Goal: Task Accomplishment & Management: Complete application form

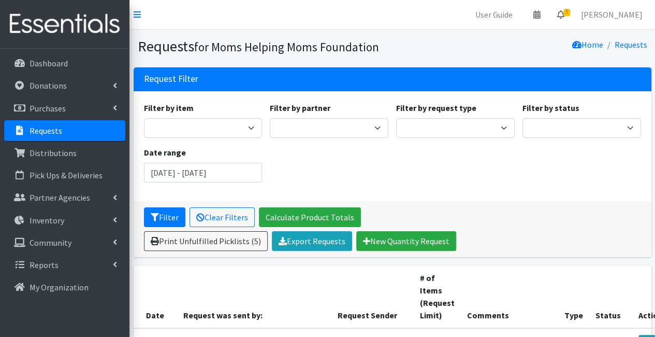
click at [564, 10] on icon at bounding box center [560, 14] width 7 height 8
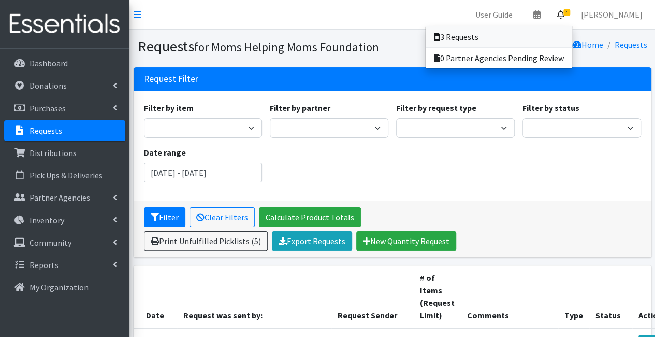
click at [565, 36] on link "3 Requests" at bounding box center [499, 36] width 147 height 21
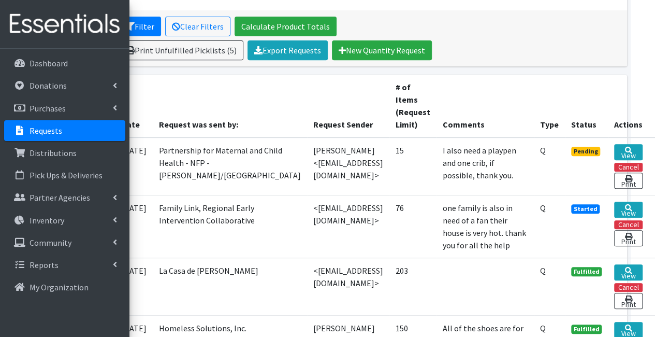
scroll to position [191, 88]
click at [615, 149] on link "View" at bounding box center [628, 152] width 28 height 16
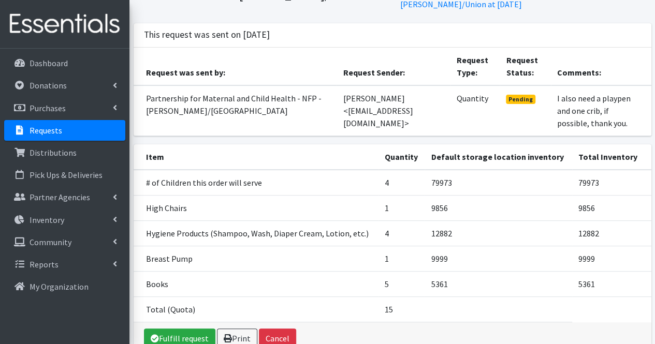
scroll to position [71, 0]
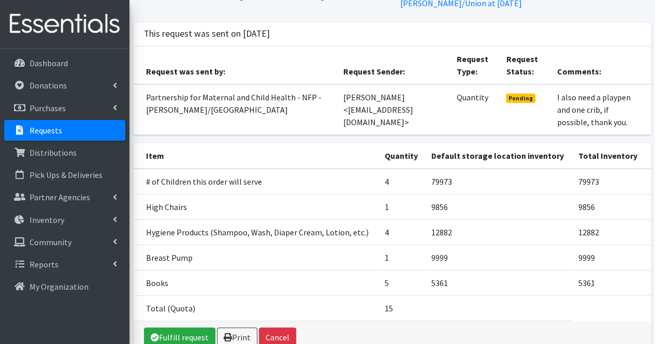
click at [426, 31] on div "This request was sent on August 14 2025" at bounding box center [393, 34] width 518 height 24
click at [192, 328] on link "Fulfill request" at bounding box center [179, 338] width 71 height 20
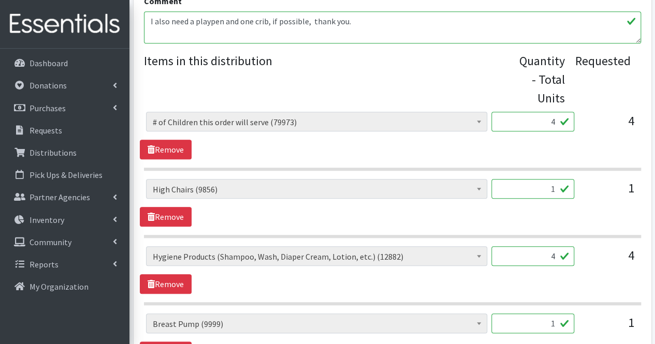
scroll to position [408, 0]
click at [557, 256] on input "4" at bounding box center [532, 256] width 83 height 20
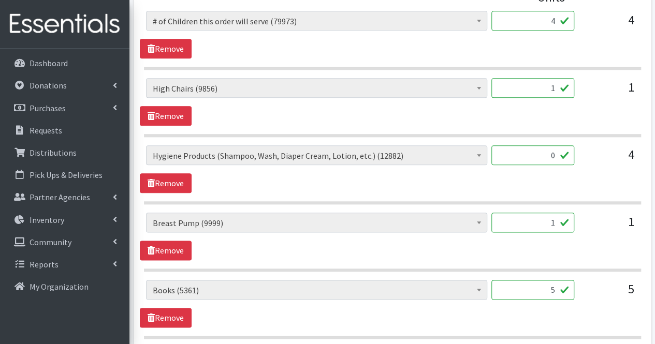
scroll to position [633, 0]
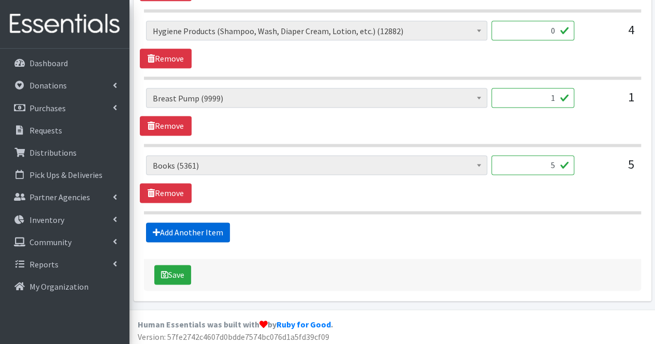
type input "0"
click at [216, 234] on link "Add Another Item" at bounding box center [188, 233] width 84 height 20
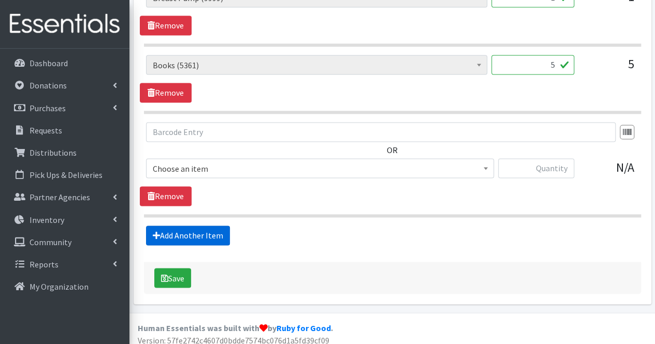
scroll to position [736, 0]
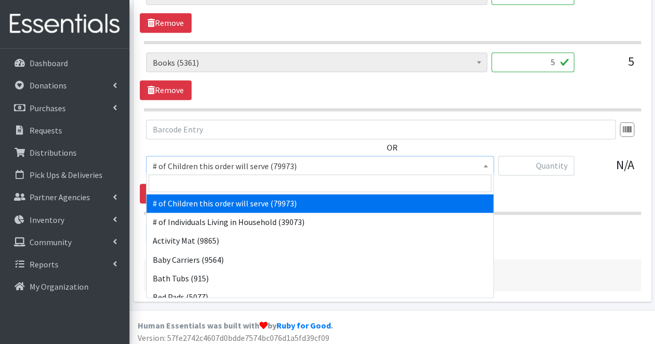
click at [222, 169] on span "# of Children this order will serve (79973)" at bounding box center [320, 166] width 335 height 14
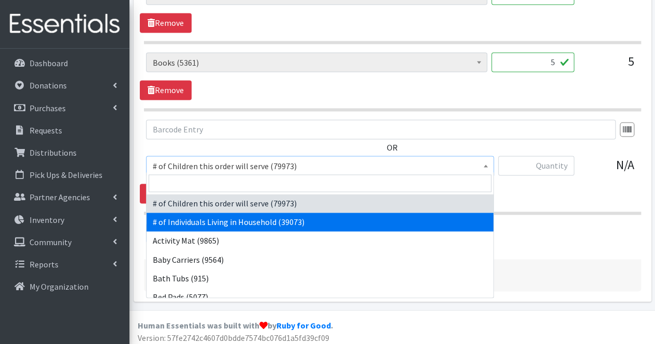
select select "6076"
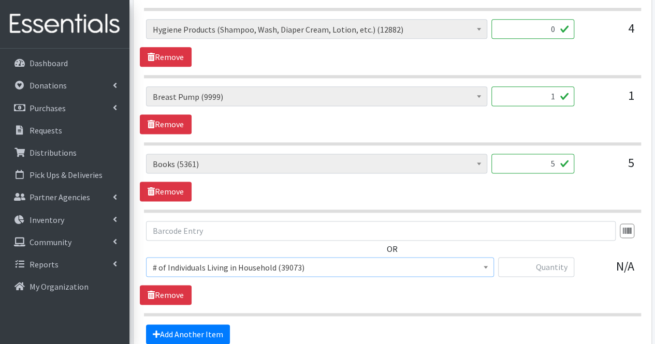
scroll to position [649, 0]
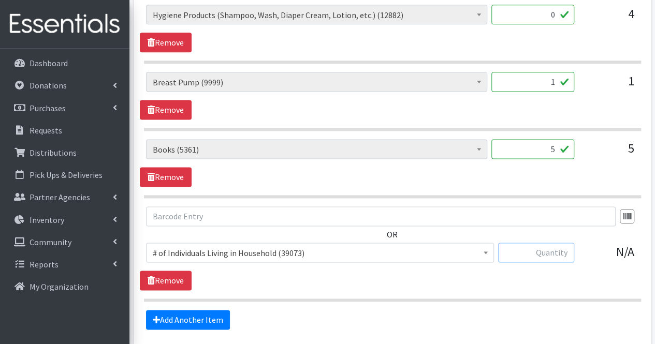
click at [561, 251] on input "text" at bounding box center [536, 253] width 76 height 20
type input "8"
click at [183, 314] on link "Add Another Item" at bounding box center [188, 320] width 84 height 20
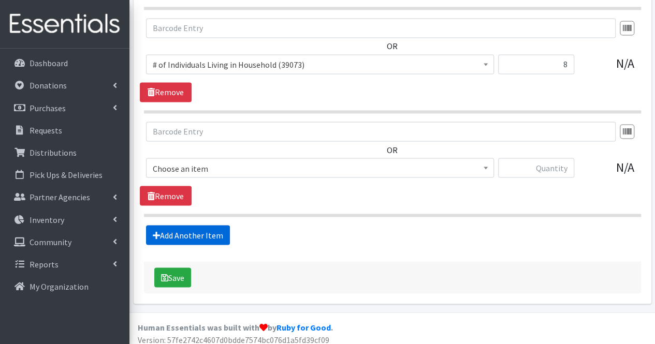
scroll to position [839, 0]
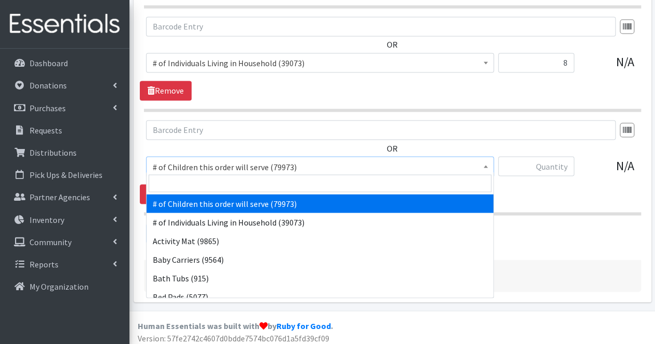
click at [245, 169] on span "# of Children this order will serve (79973)" at bounding box center [320, 166] width 348 height 20
click at [238, 186] on input "search" at bounding box center [320, 183] width 343 height 18
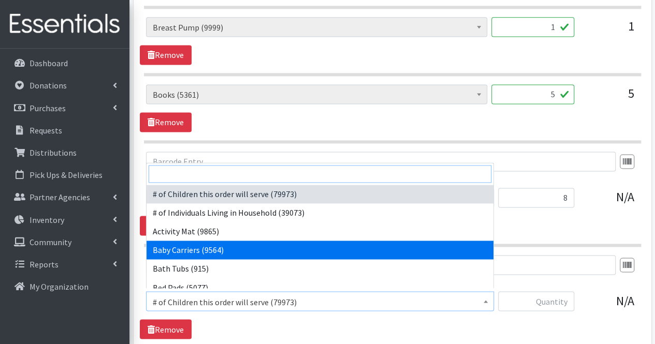
scroll to position [703, 0]
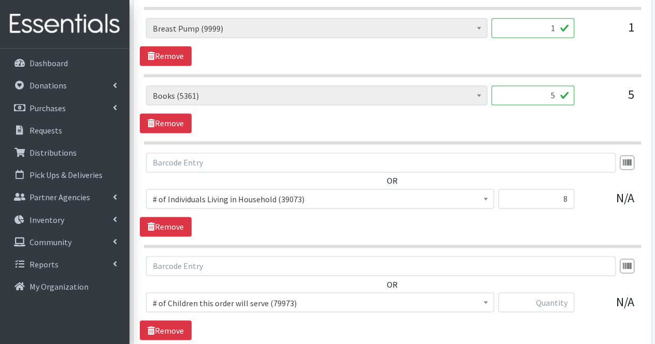
click at [609, 180] on div "OR # of Children this order will serve (79973) # of Individuals Living in House…" at bounding box center [392, 185] width 505 height 64
click at [508, 240] on section "OR # of Children this order will serve (79973) # of Individuals Living in House…" at bounding box center [392, 200] width 497 height 95
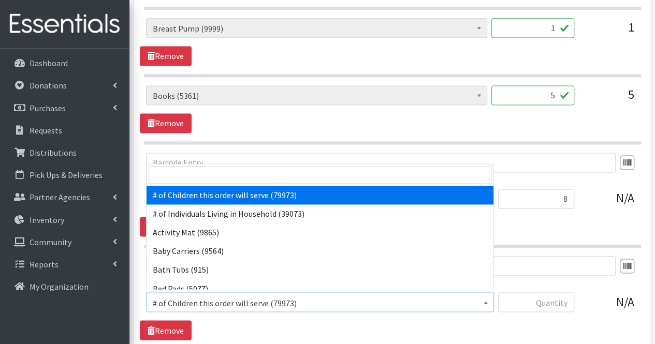
click at [423, 296] on span "# of Children this order will serve (79973)" at bounding box center [320, 303] width 335 height 14
click at [413, 178] on input "search" at bounding box center [320, 175] width 343 height 18
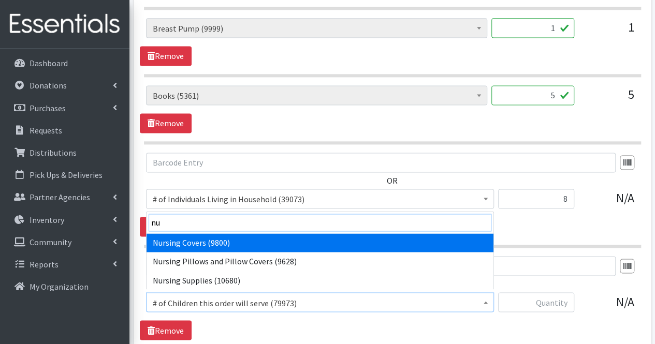
type input "nur"
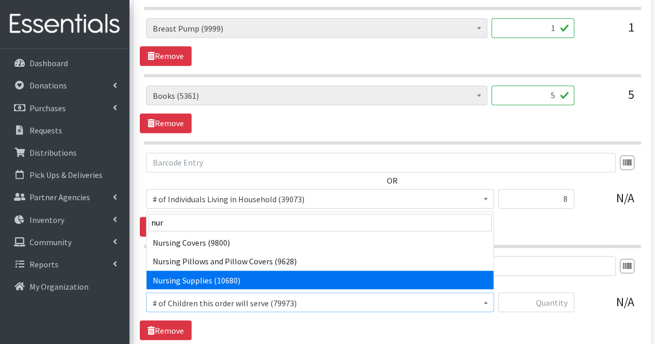
select select "1936"
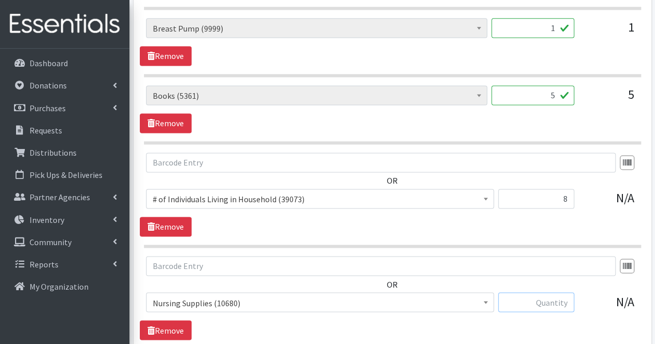
click at [537, 293] on input "text" at bounding box center [536, 303] width 76 height 20
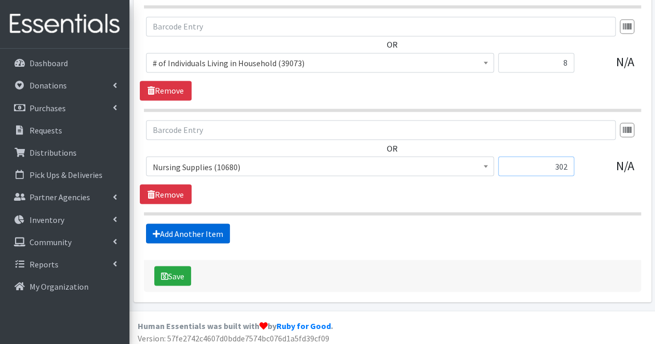
type input "302"
click at [201, 227] on link "Add Another Item" at bounding box center [188, 234] width 84 height 20
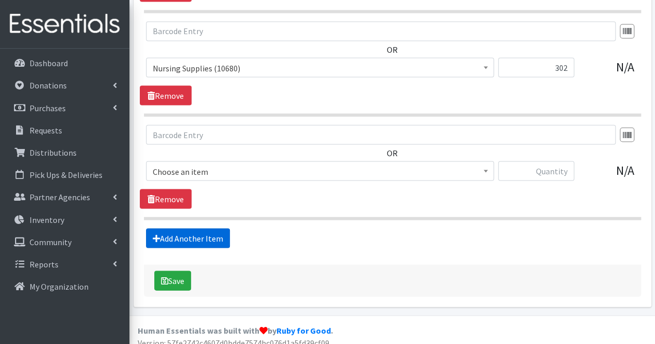
scroll to position [942, 0]
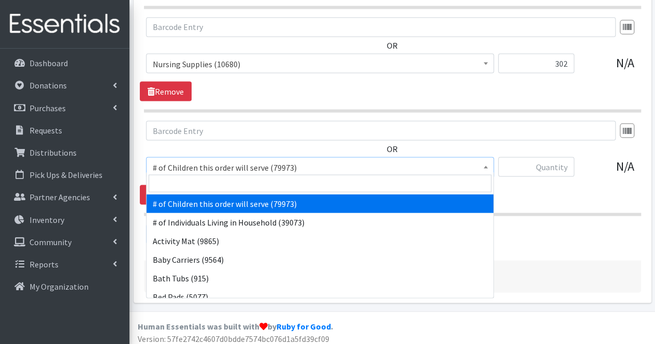
click at [223, 163] on span "# of Children this order will serve (79973)" at bounding box center [320, 167] width 335 height 14
click at [222, 186] on input "search" at bounding box center [320, 183] width 343 height 18
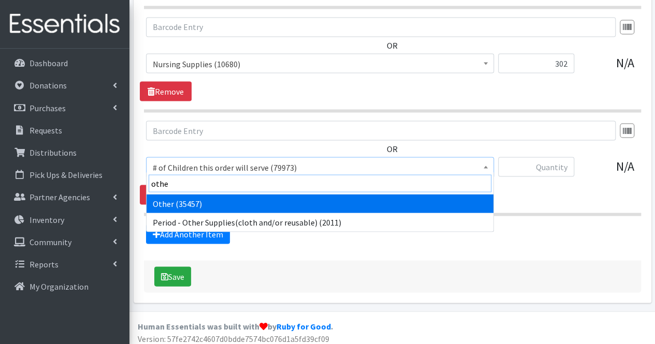
type input "other"
select select "316"
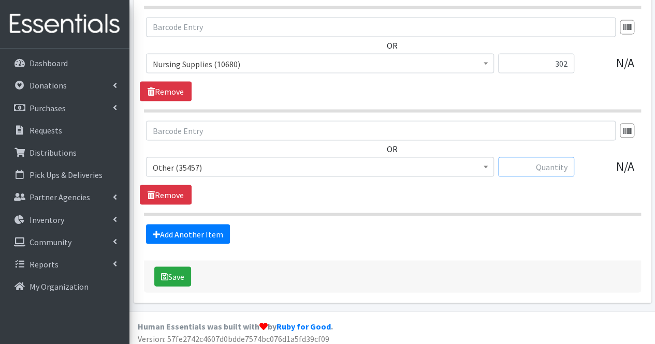
click at [540, 159] on input "text" at bounding box center [536, 167] width 76 height 20
type input "1"
click at [201, 224] on link "Add Another Item" at bounding box center [188, 234] width 84 height 20
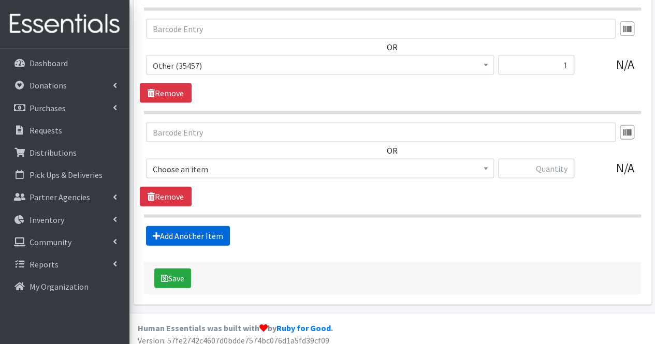
scroll to position [1045, 0]
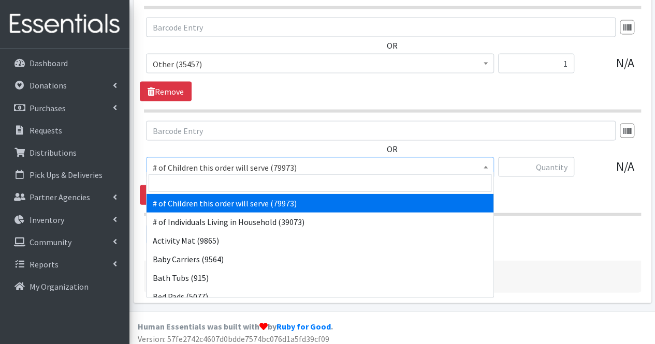
click at [207, 170] on span "# of Children this order will serve (79973)" at bounding box center [320, 167] width 348 height 20
click at [206, 180] on input "search" at bounding box center [320, 183] width 343 height 18
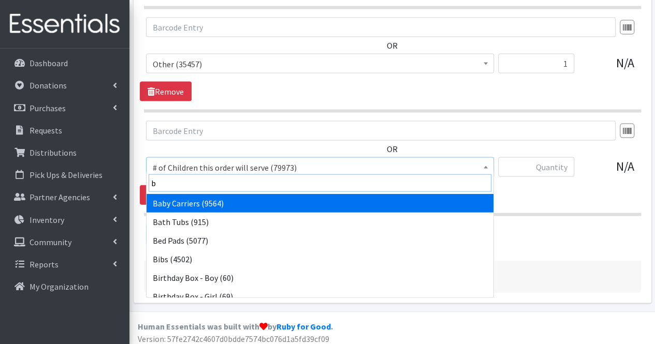
type input "bl"
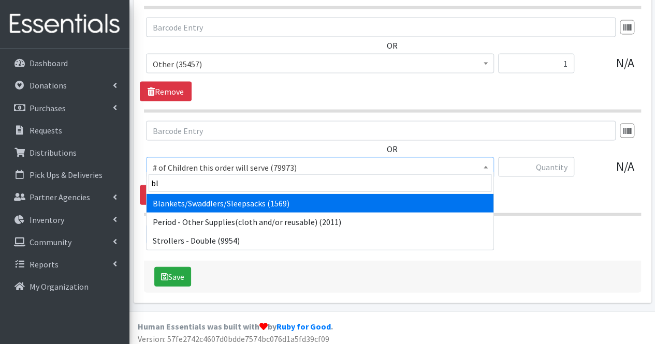
select select "1933"
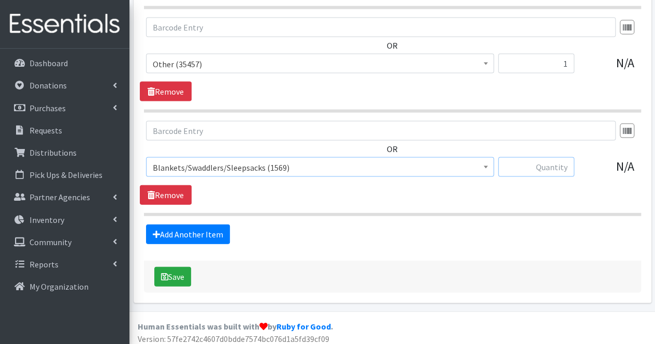
click at [560, 165] on input "text" at bounding box center [536, 167] width 76 height 20
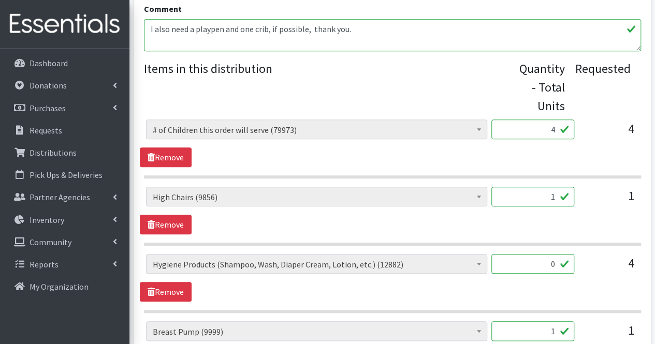
scroll to position [399, 0]
type input "5"
click at [397, 38] on textarea "I also need a playpen and one crib, if possible, thank you." at bounding box center [392, 36] width 497 height 32
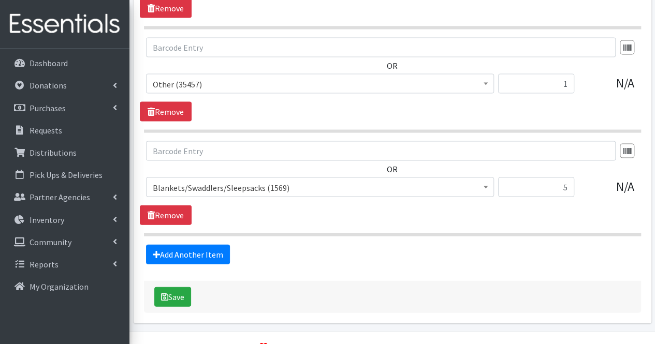
scroll to position [1029, 0]
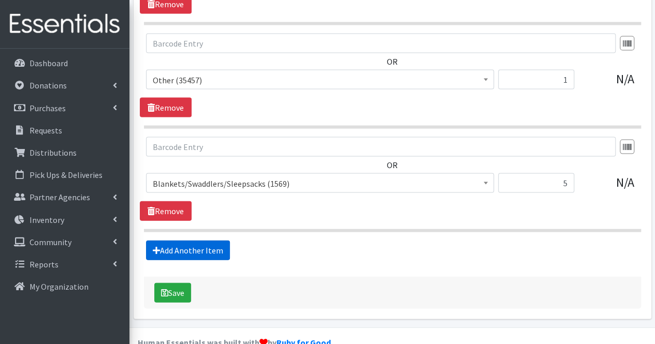
type textarea "I also need a playpen and one crib, if possible, thank you. Moms, Thank you for…"
click at [208, 249] on link "Add Another Item" at bounding box center [188, 251] width 84 height 20
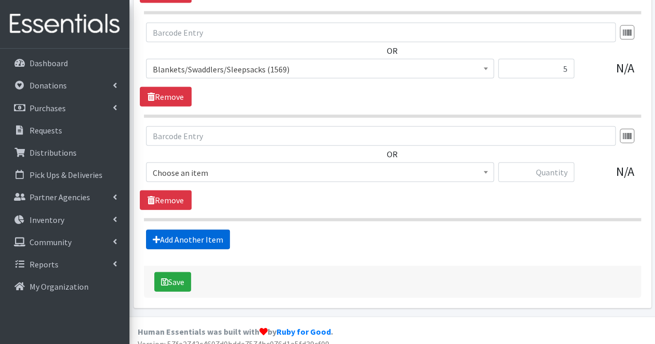
scroll to position [1148, 0]
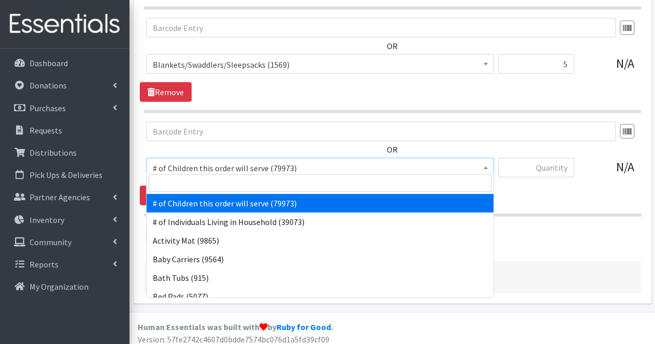
click at [219, 161] on span "# of Children this order will serve (79973)" at bounding box center [320, 168] width 335 height 14
click at [209, 186] on input "search" at bounding box center [320, 183] width 343 height 18
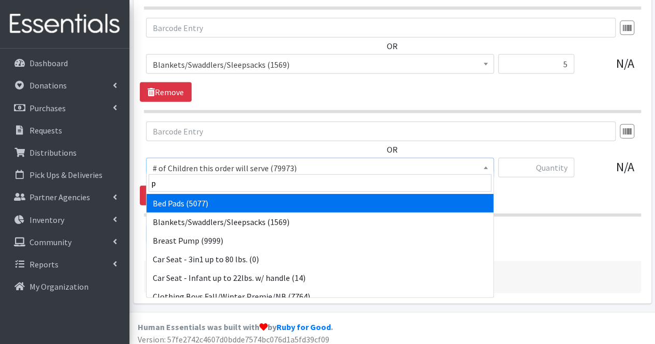
type input "pa"
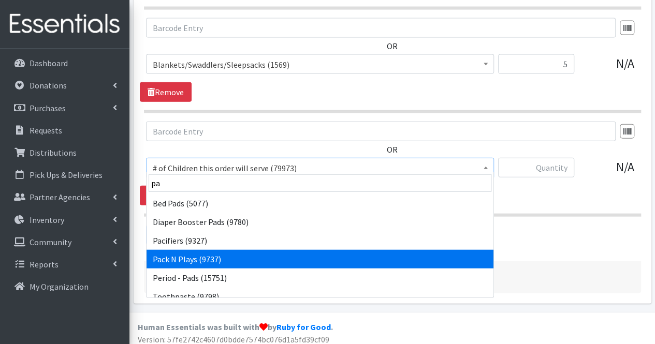
select select "1982"
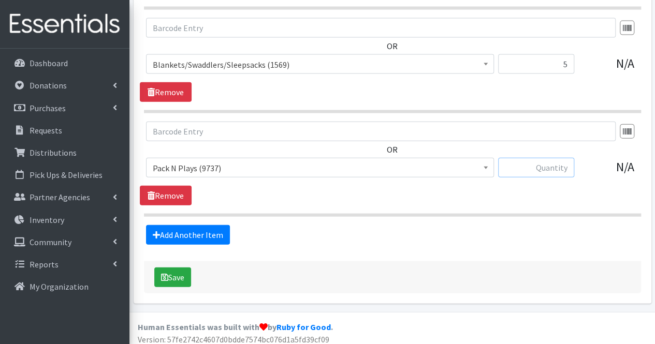
click at [553, 162] on input "text" at bounding box center [536, 168] width 76 height 20
type input "1"
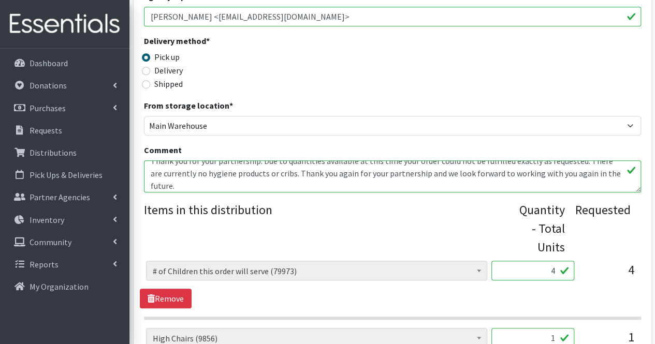
scroll to position [58, 0]
click at [283, 173] on textarea "I also need a playpen and one crib, if possible, thank you." at bounding box center [392, 177] width 497 height 32
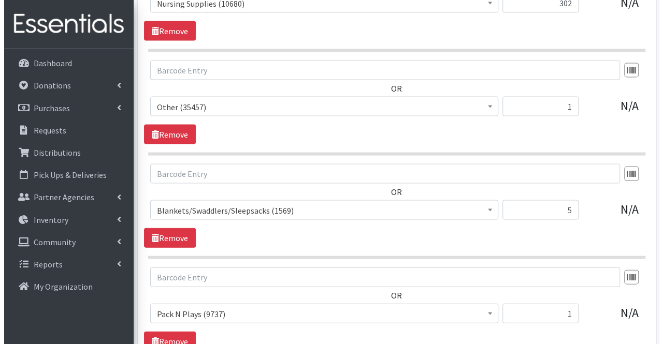
scroll to position [1148, 0]
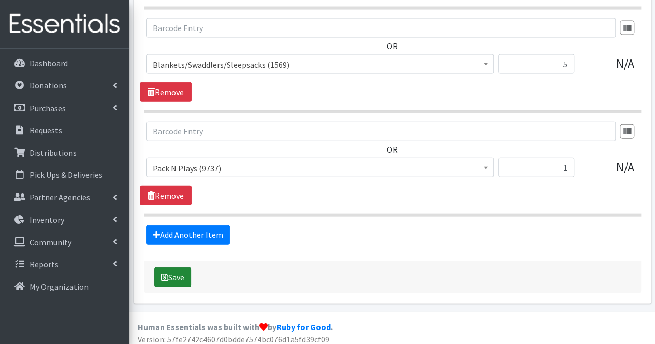
type textarea "I also need a playpen and one crib, if possible, thank you. Moms, Thank you for…"
click at [178, 272] on button "Save" at bounding box center [172, 278] width 37 height 20
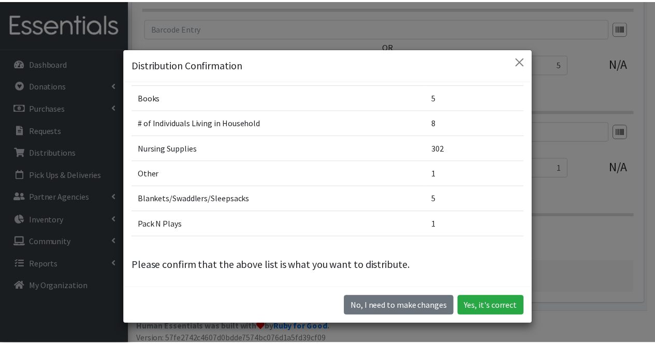
scroll to position [146, 0]
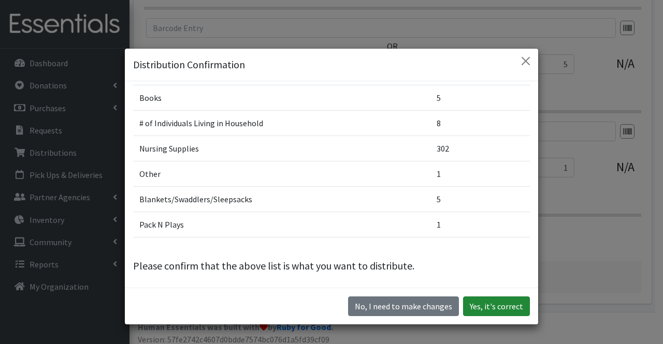
click at [504, 306] on button "Yes, it's correct" at bounding box center [496, 307] width 67 height 20
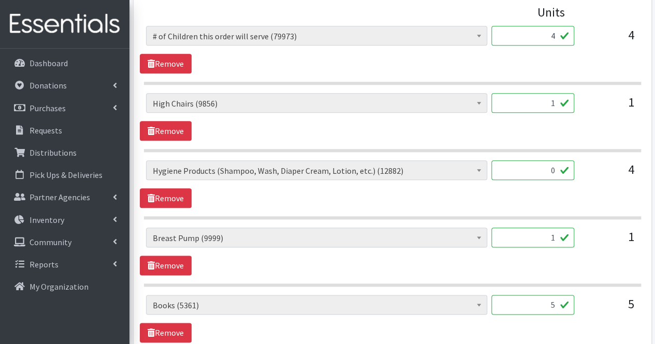
scroll to position [505, 0]
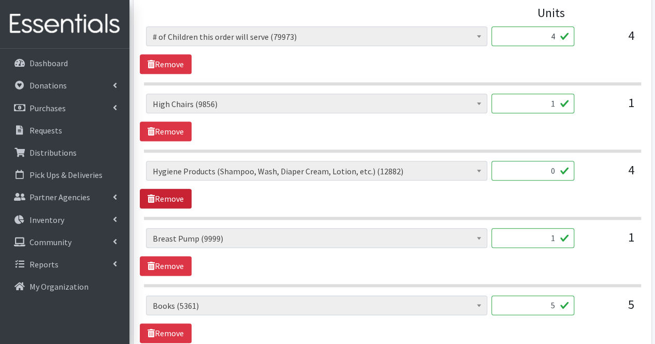
click at [171, 203] on link "Remove" at bounding box center [166, 199] width 52 height 20
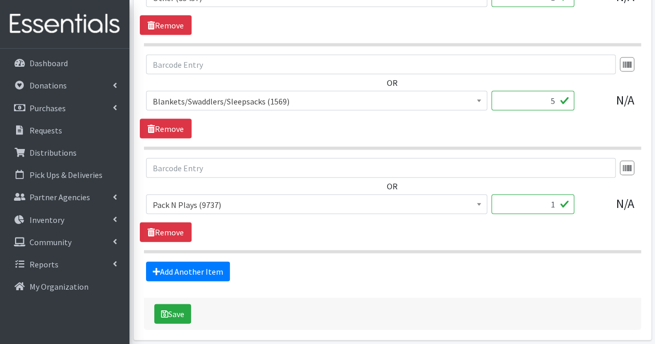
scroll to position [1094, 0]
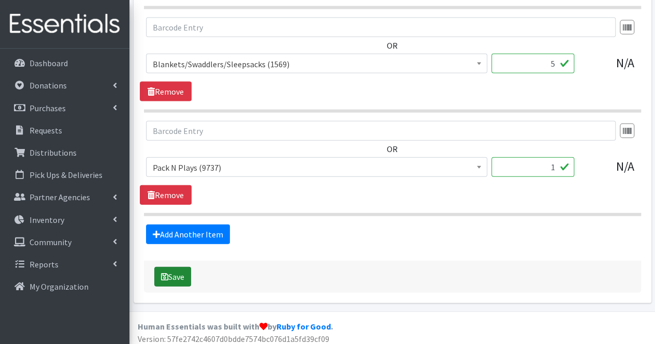
click at [179, 272] on button "Save" at bounding box center [172, 277] width 37 height 20
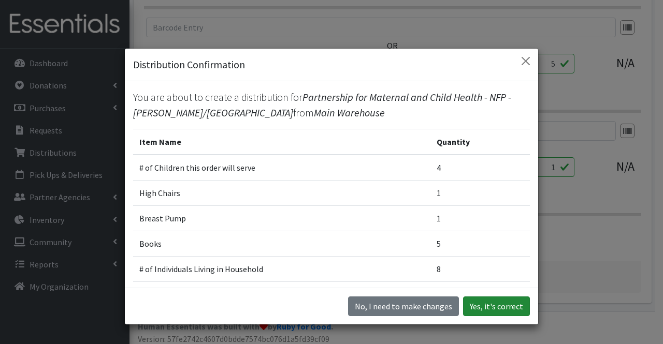
click at [492, 300] on button "Yes, it's correct" at bounding box center [496, 307] width 67 height 20
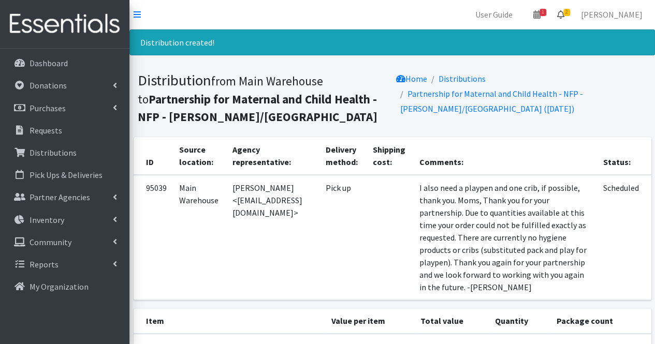
click at [573, 16] on link "2" at bounding box center [561, 14] width 24 height 21
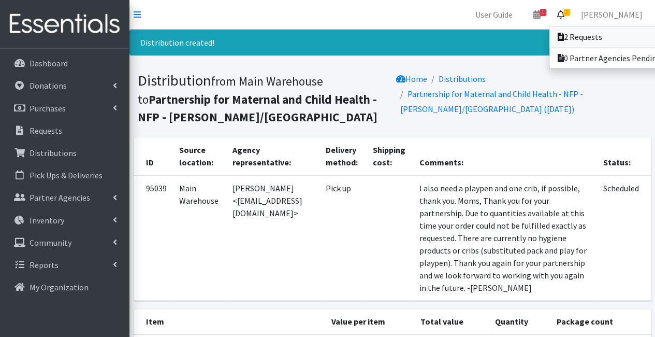
click at [593, 35] on link "2 Requests" at bounding box center [621, 36] width 144 height 21
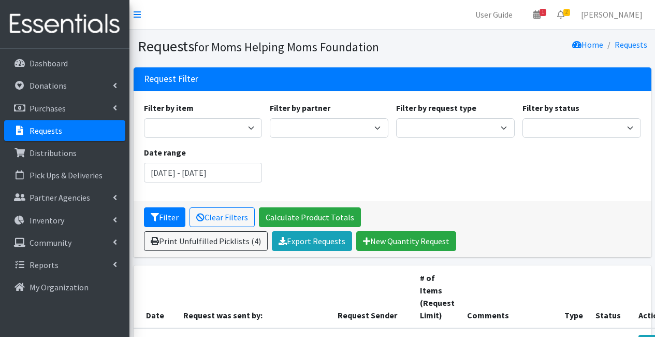
scroll to position [269, 88]
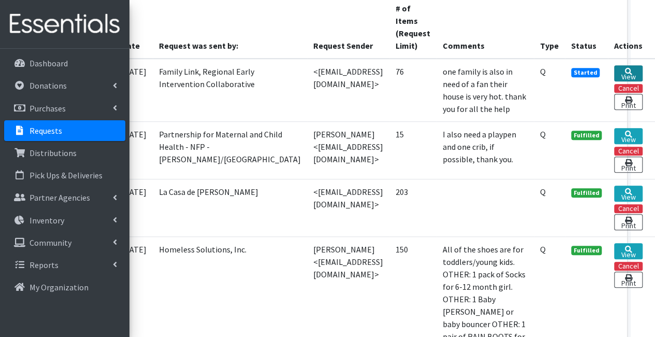
click at [629, 74] on link "View" at bounding box center [628, 73] width 28 height 16
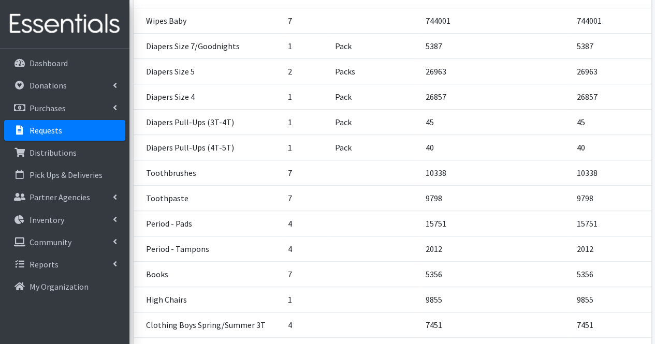
scroll to position [491, 0]
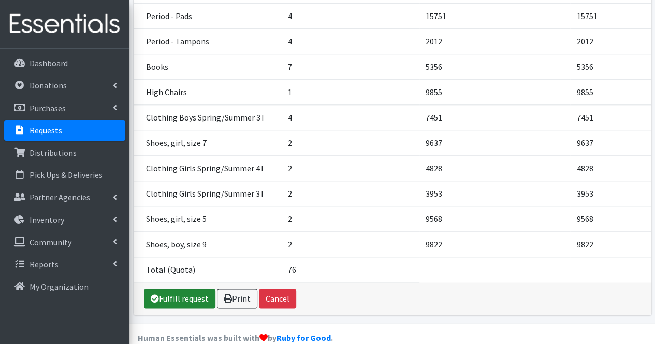
click at [186, 289] on link "Fulfill request" at bounding box center [179, 299] width 71 height 20
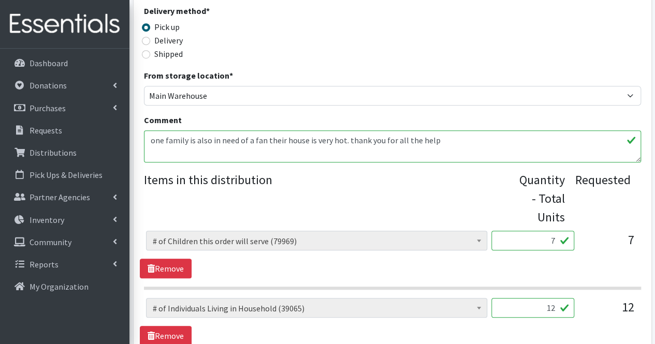
scroll to position [289, 0]
click at [223, 161] on textarea "one family is also in need of a fan their house is very hot. thank you for all …" at bounding box center [392, 146] width 497 height 32
click at [201, 154] on textarea "one family is also in need of a fan their house is very hot. thank you for all …" at bounding box center [392, 146] width 497 height 32
click at [465, 139] on textarea "one family is also in need of a fan their house is very hot. thank you for all …" at bounding box center [392, 146] width 497 height 32
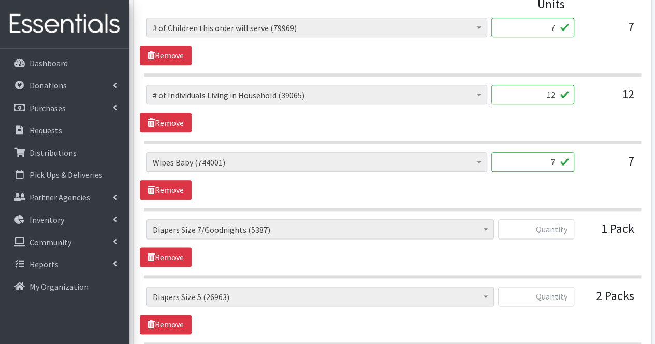
scroll to position [502, 0]
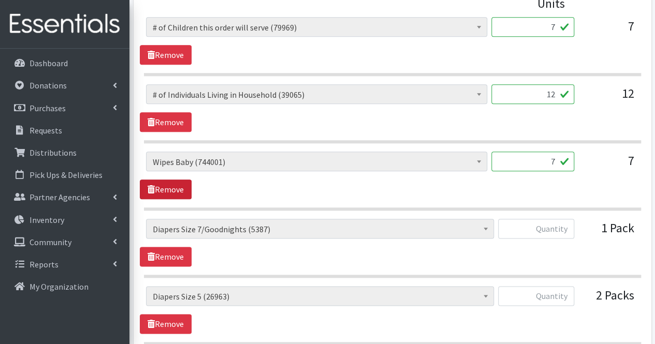
type textarea "one family is also in need of a fan their house is very hot. thank you for all …"
click at [178, 183] on link "Remove" at bounding box center [166, 190] width 52 height 20
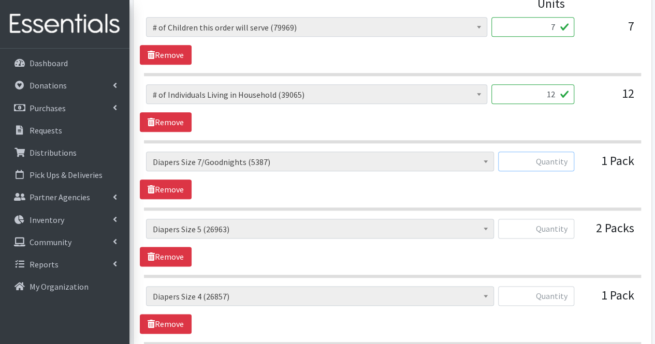
click at [550, 168] on input "text" at bounding box center [536, 162] width 76 height 20
type input "48"
click at [568, 225] on input "text" at bounding box center [536, 229] width 76 height 20
type input "q"
type input "109"
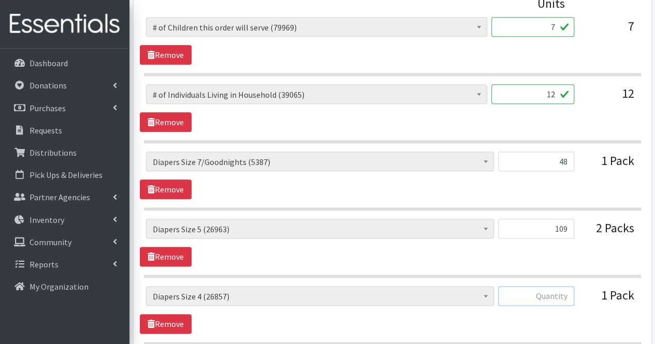
click at [556, 295] on input "text" at bounding box center [536, 296] width 76 height 20
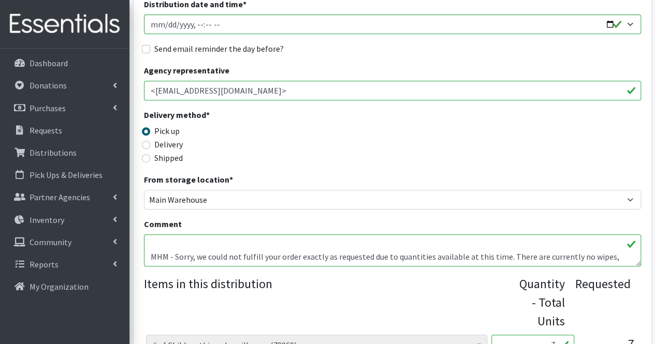
scroll to position [197, 0]
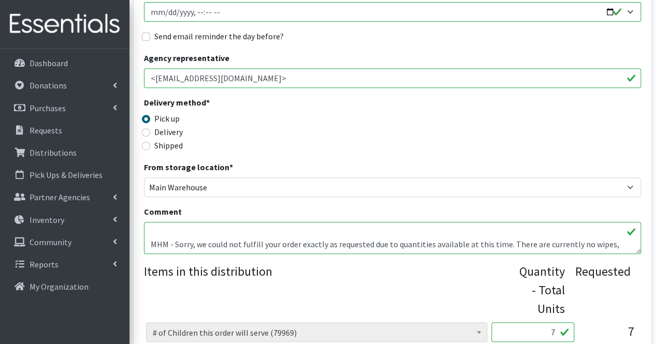
type input "50"
click at [613, 251] on textarea "one family is also in need of a fan their house is very hot. thank you for all …" at bounding box center [392, 238] width 497 height 32
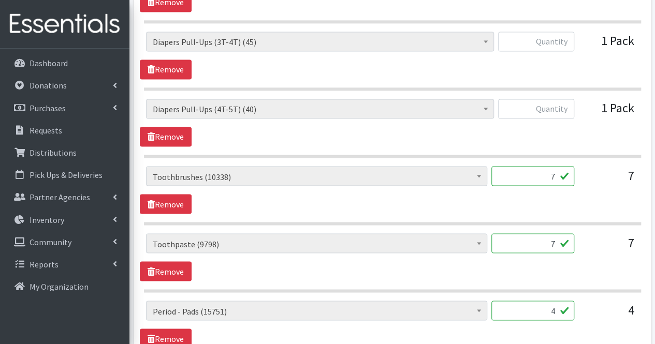
scroll to position [828, 0]
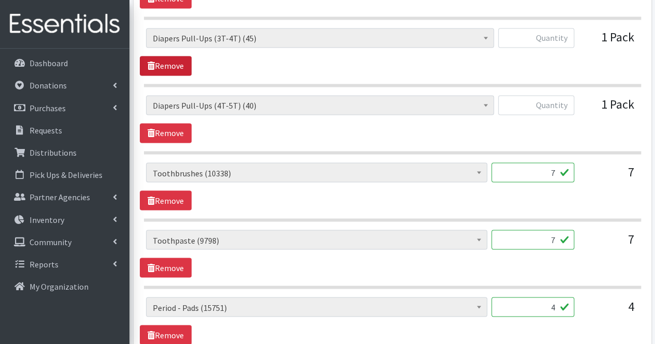
type textarea "one family is also in need of a fan their house is very hot. thank you for all …"
click at [174, 63] on link "Remove" at bounding box center [166, 66] width 52 height 20
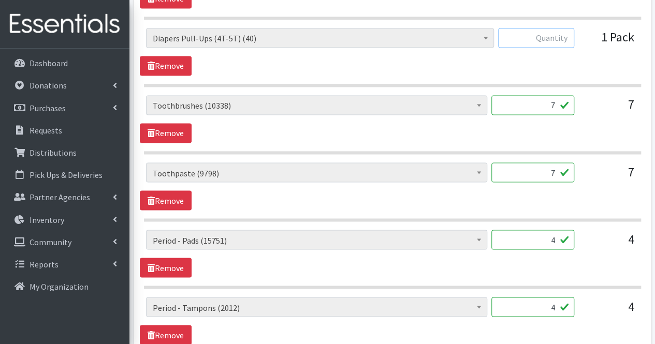
click at [538, 39] on input "text" at bounding box center [536, 38] width 76 height 20
type input "48"
click at [549, 168] on input "7" at bounding box center [532, 173] width 83 height 20
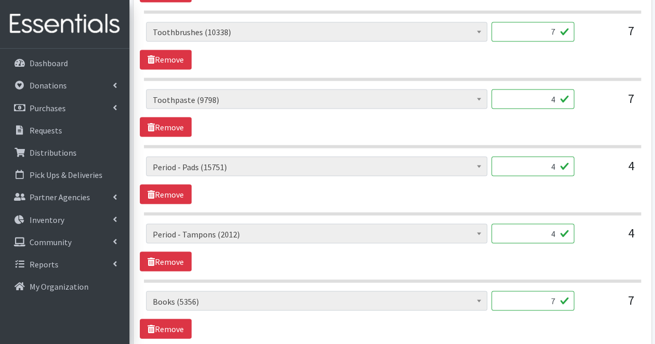
scroll to position [902, 0]
type input "4"
click at [547, 162] on input "4" at bounding box center [532, 166] width 83 height 20
type input "166"
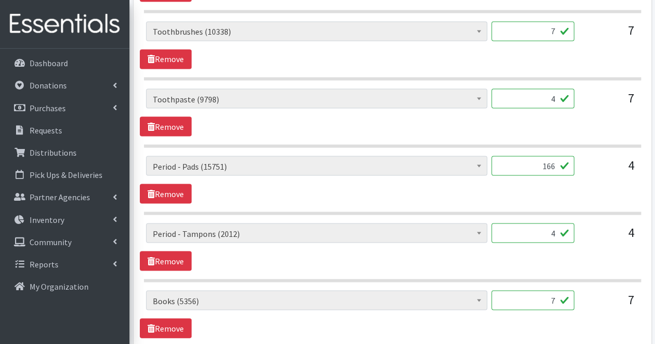
click at [549, 228] on input "4" at bounding box center [532, 233] width 83 height 20
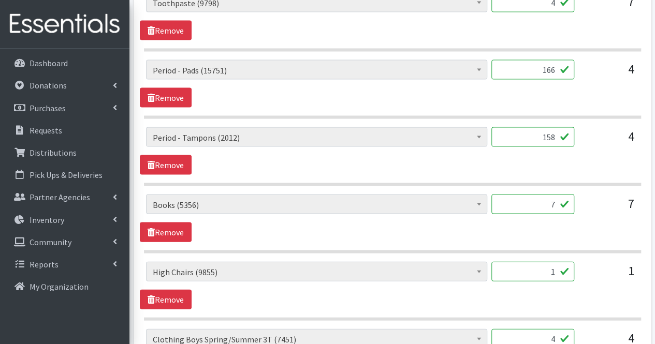
scroll to position [998, 0]
type input "158"
click at [543, 198] on input "7" at bounding box center [532, 204] width 83 height 20
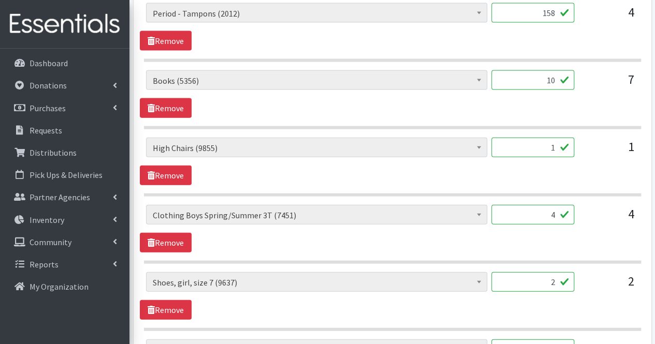
scroll to position [1123, 0]
type input "10"
click at [559, 207] on input "4" at bounding box center [532, 215] width 83 height 20
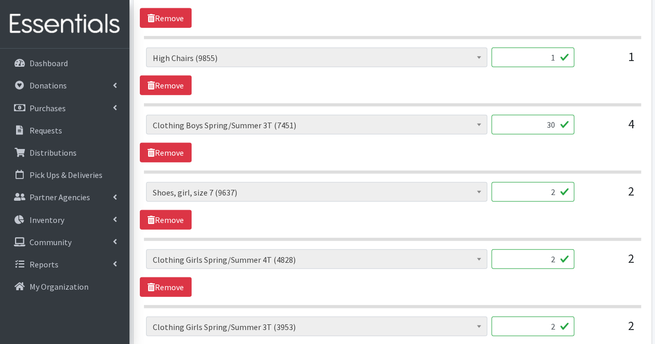
scroll to position [1213, 0]
type input "30"
click at [541, 182] on input "2" at bounding box center [532, 192] width 83 height 20
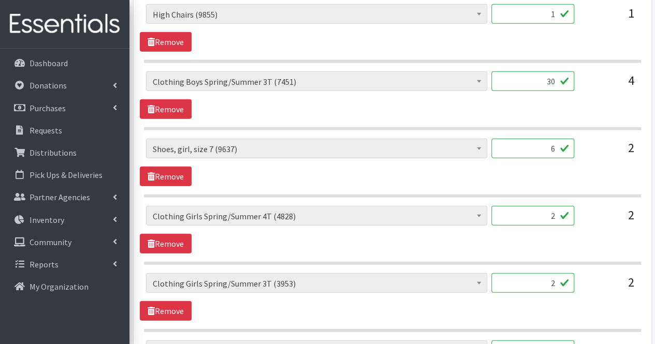
scroll to position [1256, 0]
type input "6"
click at [548, 206] on input "2" at bounding box center [532, 216] width 83 height 20
type input "60"
click at [177, 304] on link "Remove" at bounding box center [166, 311] width 52 height 20
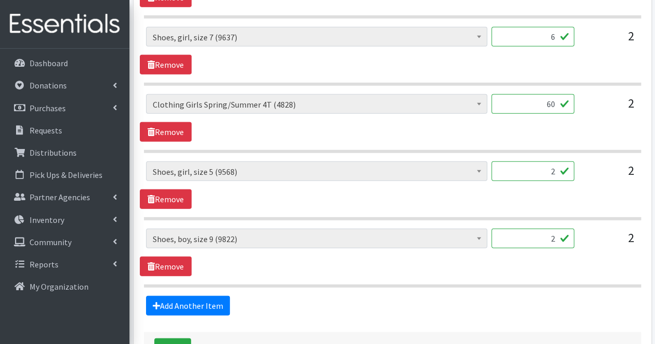
scroll to position [1386, 0]
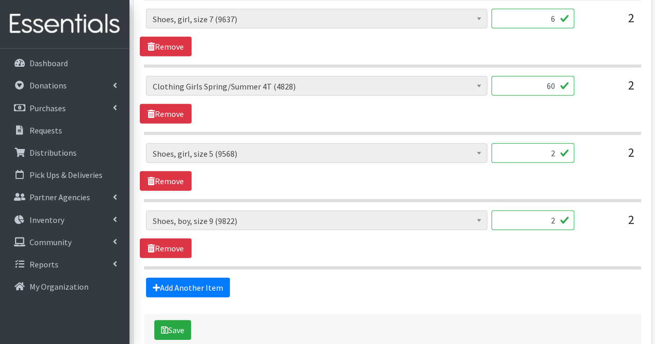
click at [534, 144] on input "2" at bounding box center [532, 153] width 83 height 20
type input "2"
click at [558, 211] on input "2" at bounding box center [532, 221] width 83 height 20
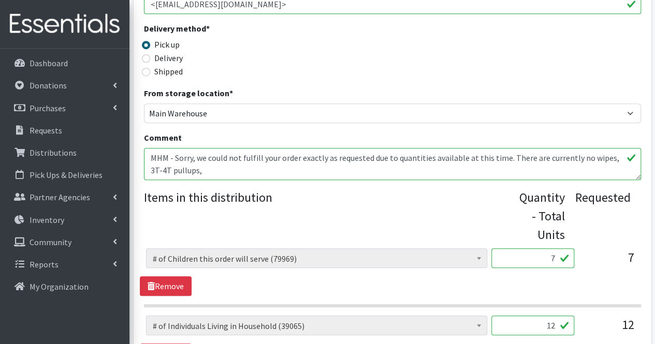
scroll to position [267, 0]
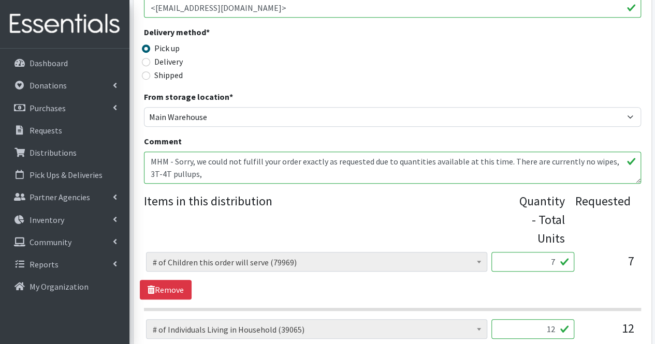
type input "6"
click at [382, 173] on textarea "one family is also in need of a fan their house is very hot. thank you for all …" at bounding box center [392, 168] width 497 height 32
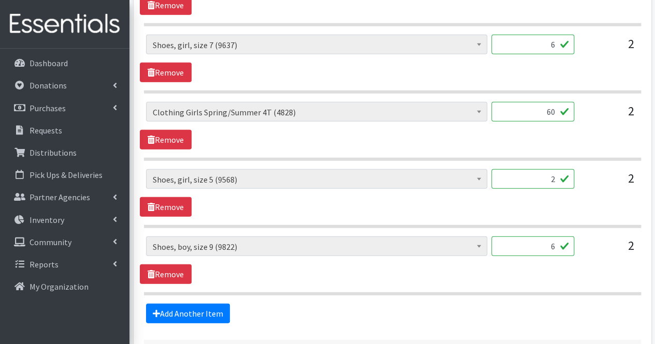
scroll to position [1435, 0]
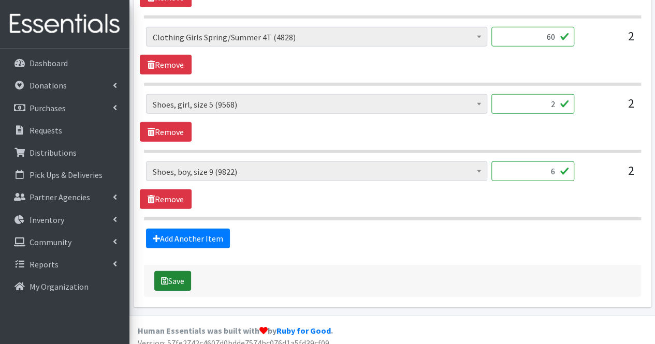
type textarea "one family is also in need of a fan their house is very hot. thank you for all …"
click at [187, 271] on button "Save" at bounding box center [172, 281] width 37 height 20
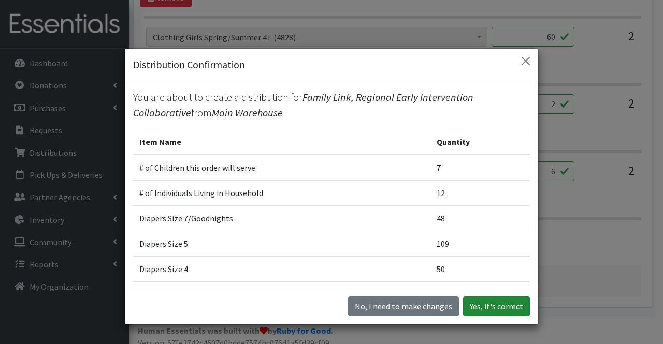
click at [503, 310] on button "Yes, it's correct" at bounding box center [496, 307] width 67 height 20
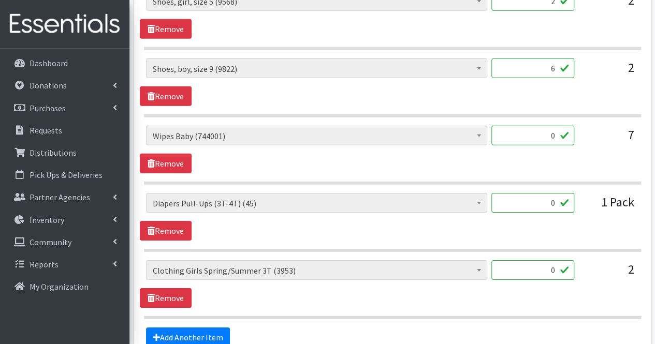
scroll to position [1648, 0]
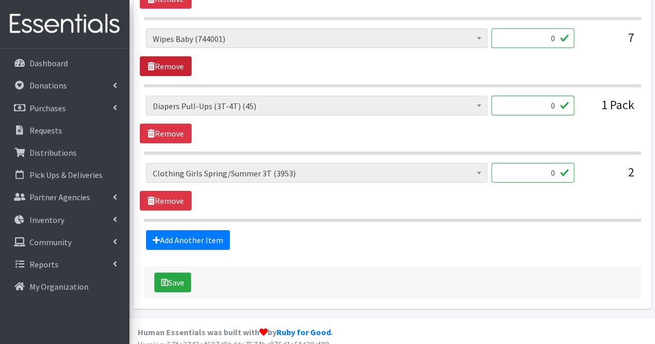
click at [180, 63] on link "Remove" at bounding box center [166, 66] width 52 height 20
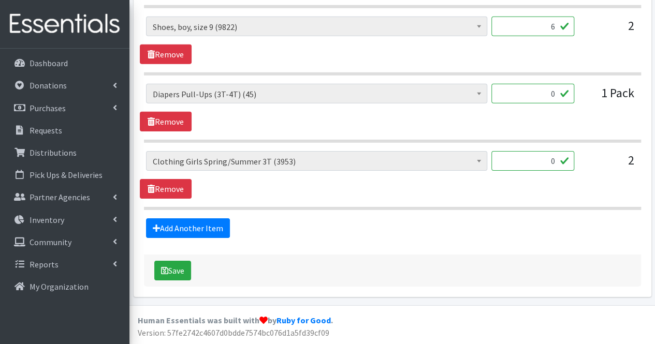
scroll to position [1581, 0]
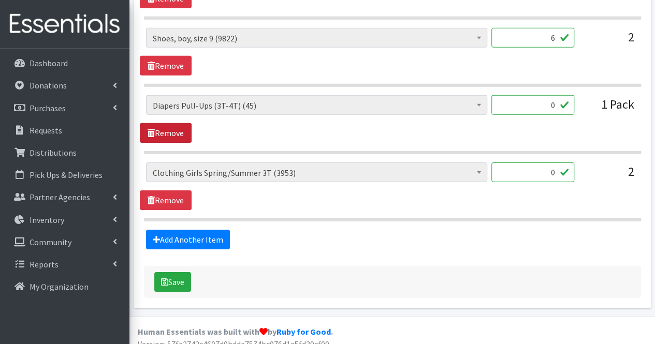
click at [169, 123] on link "Remove" at bounding box center [166, 133] width 52 height 20
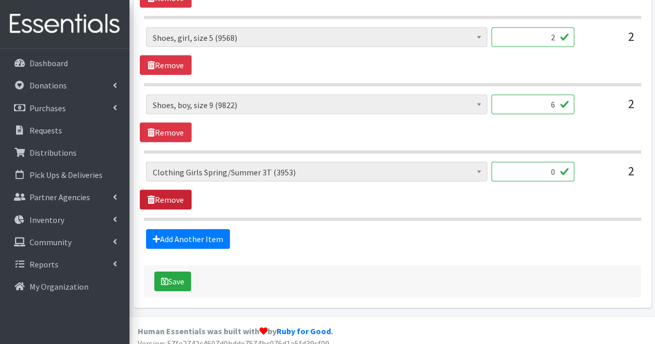
click at [173, 190] on link "Remove" at bounding box center [166, 200] width 52 height 20
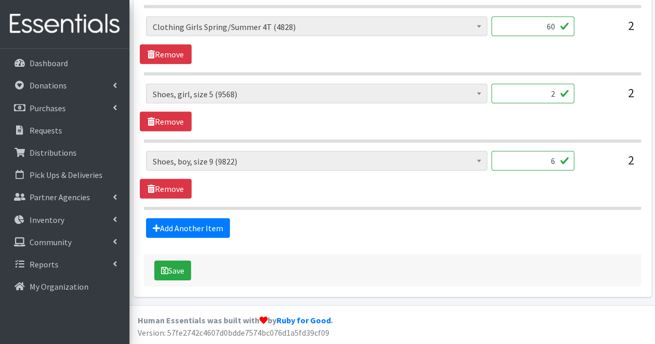
scroll to position [1447, 0]
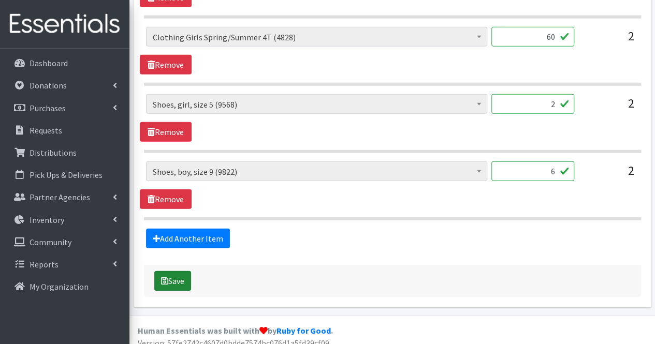
click at [181, 276] on button "Save" at bounding box center [172, 281] width 37 height 20
click at [181, 272] on button "Save" at bounding box center [172, 281] width 37 height 20
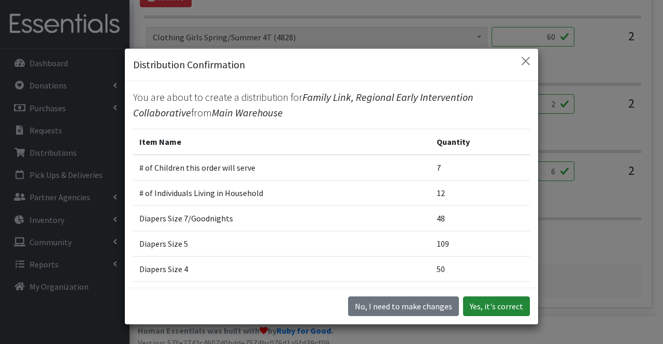
click at [495, 306] on button "Yes, it's correct" at bounding box center [496, 307] width 67 height 20
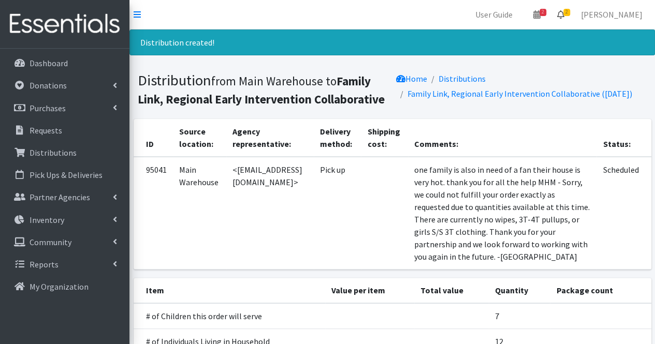
click at [570, 12] on span "2" at bounding box center [566, 12] width 7 height 7
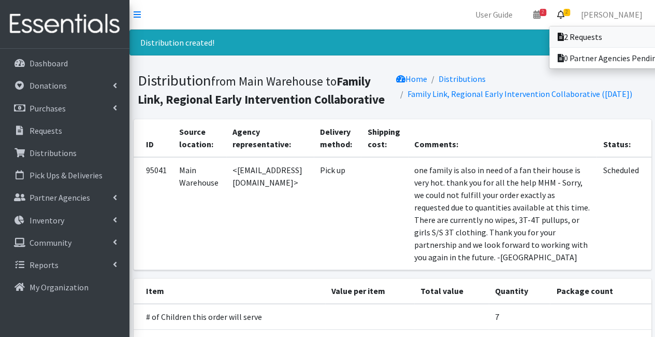
click at [576, 43] on link "2 Requests" at bounding box center [621, 36] width 144 height 21
